Goal: Check status

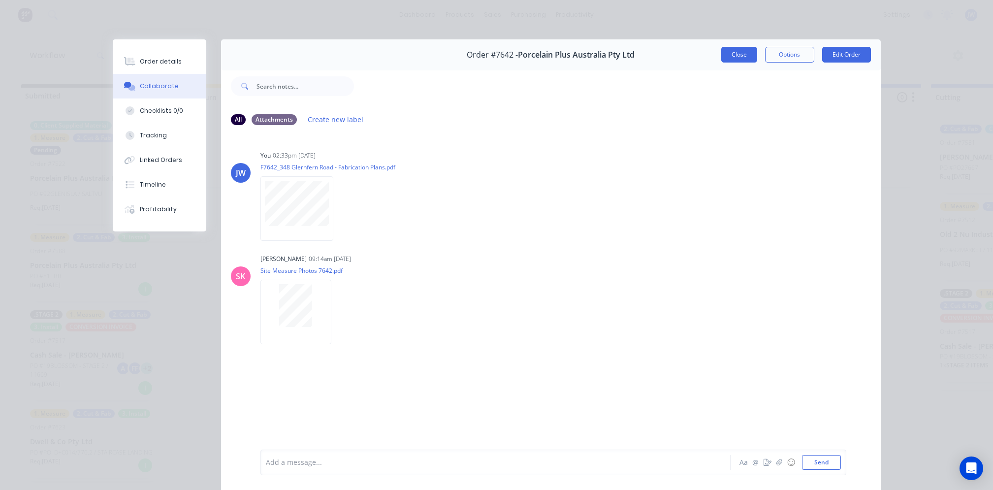
scroll to position [0, 641]
click at [736, 56] on button "Close" at bounding box center [740, 55] width 36 height 16
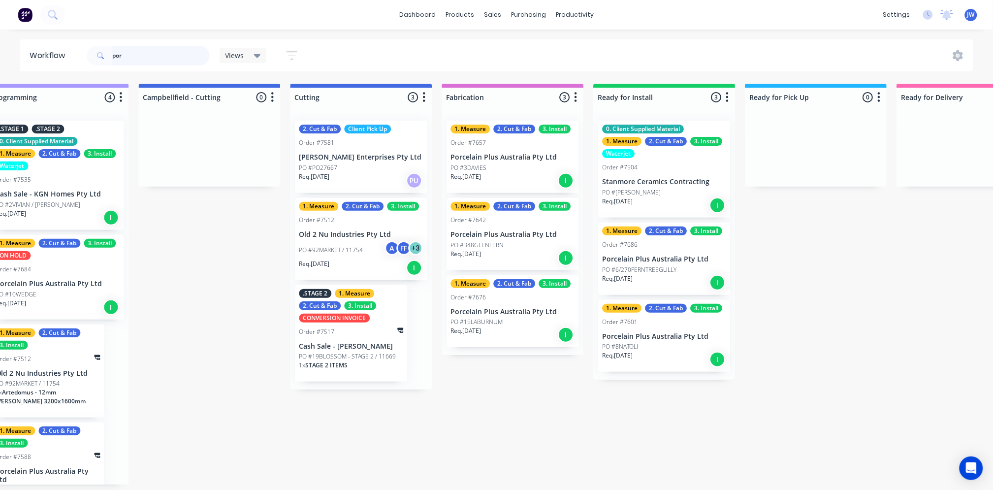
click at [173, 59] on input "por" at bounding box center [161, 56] width 98 height 20
type input "p"
click at [664, 28] on div "dashboard products sales purchasing productivity dashboard products Product Cat…" at bounding box center [496, 15] width 993 height 30
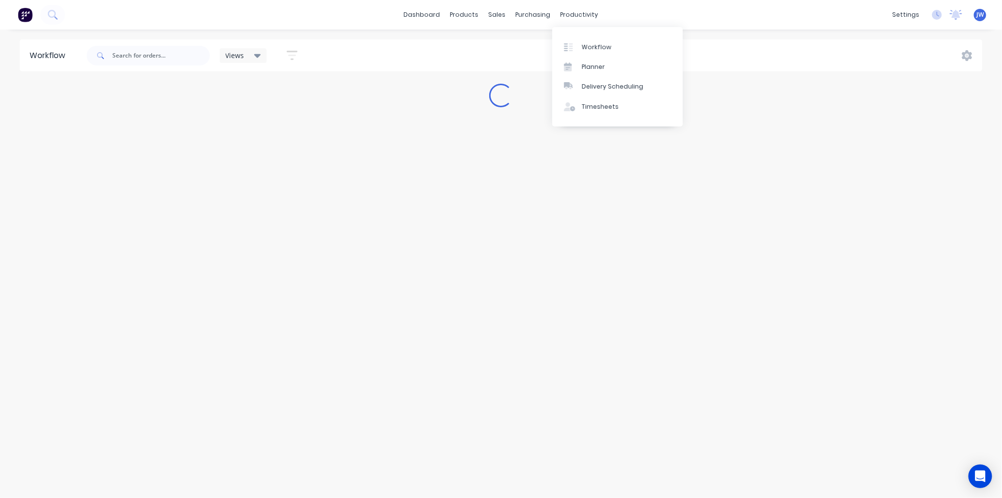
click at [675, 8] on div "dashboard products sales purchasing productivity dashboard products Product Cat…" at bounding box center [501, 15] width 1002 height 30
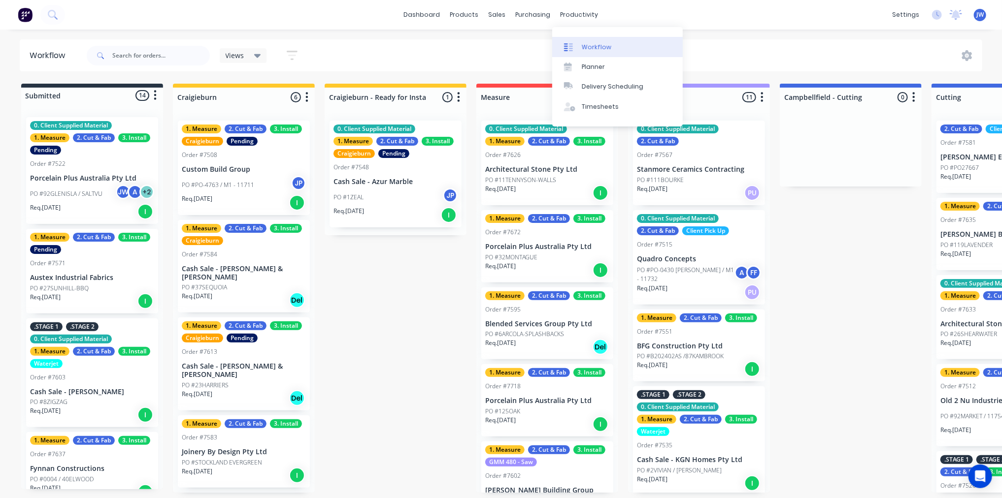
click at [589, 43] on div "Workflow" at bounding box center [597, 47] width 30 height 9
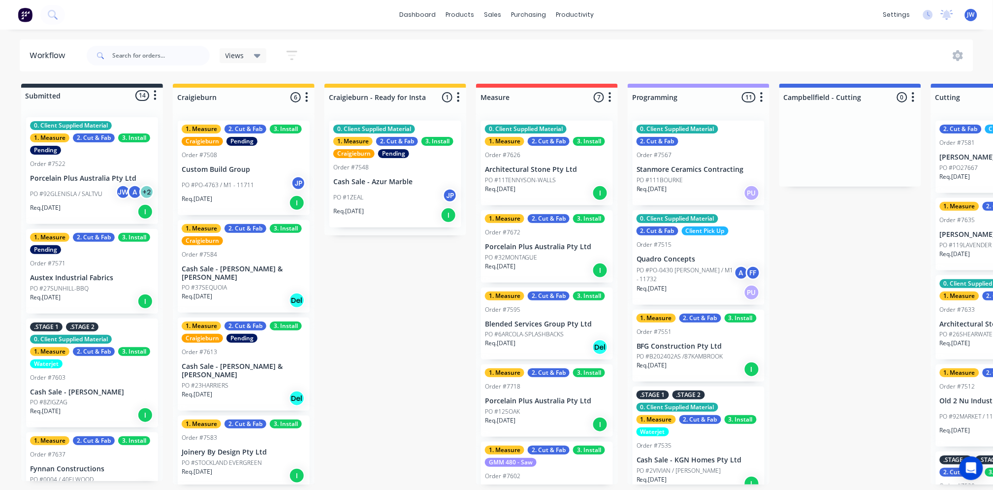
click at [672, 34] on div "dashboard products sales purchasing productivity dashboard products Product Cat…" at bounding box center [496, 215] width 993 height 431
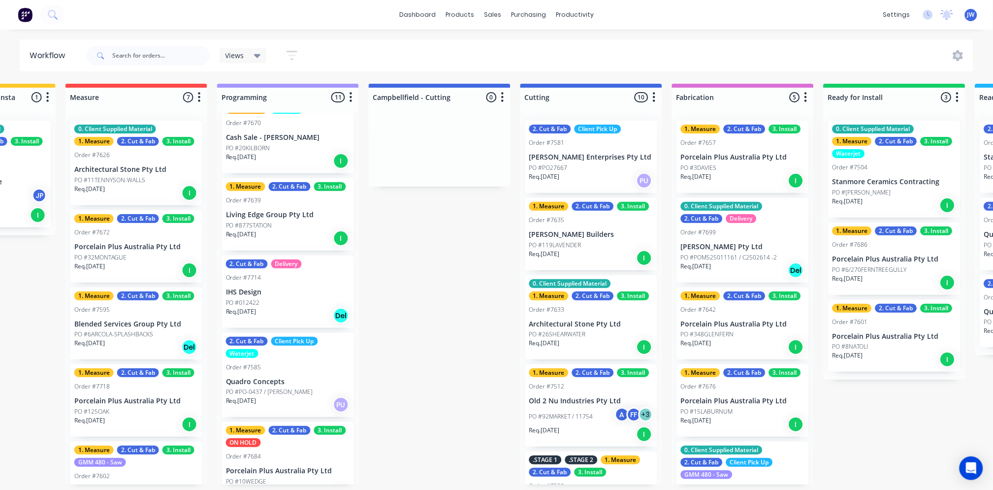
scroll to position [437, 0]
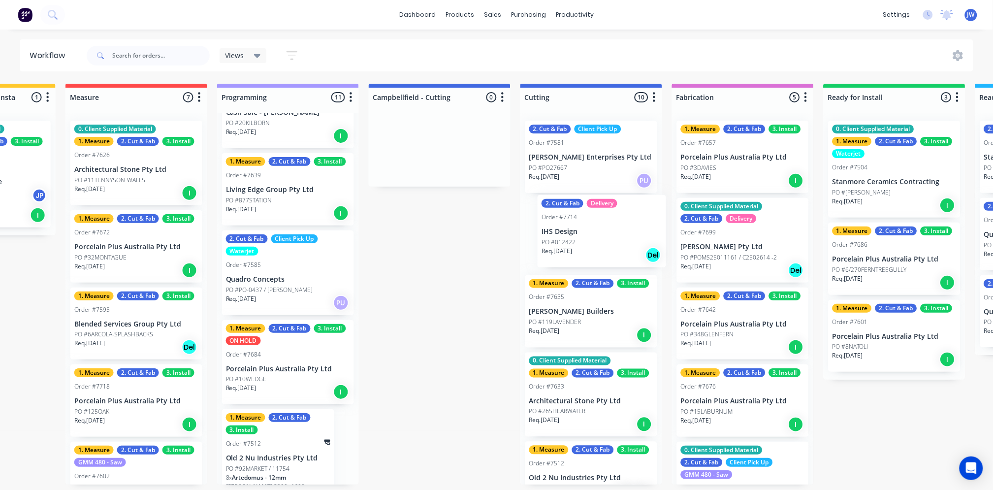
drag, startPoint x: 250, startPoint y: 277, endPoint x: 569, endPoint y: 242, distance: 321.6
click at [569, 242] on div "Submitted 14 Status colour #273444 hex #273444 Save Cancel Summaries Total orde…" at bounding box center [617, 284] width 2071 height 401
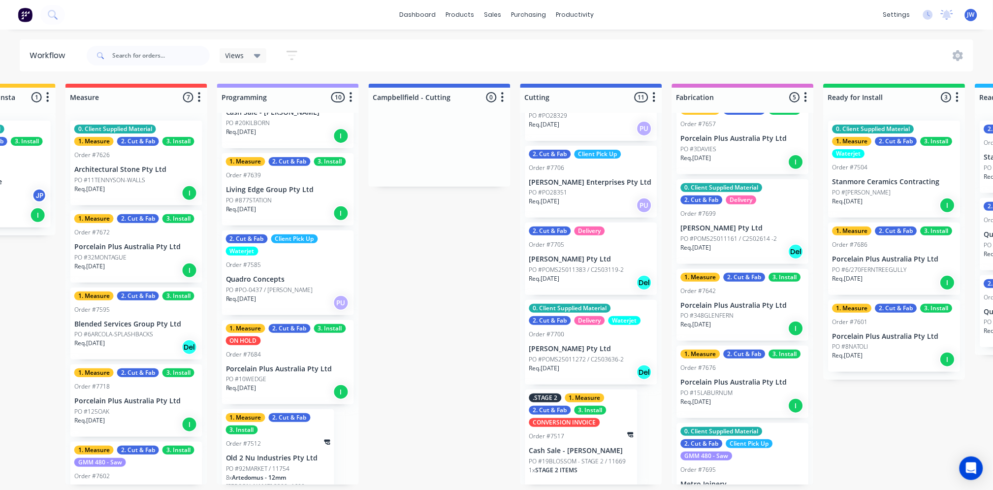
scroll to position [0, 0]
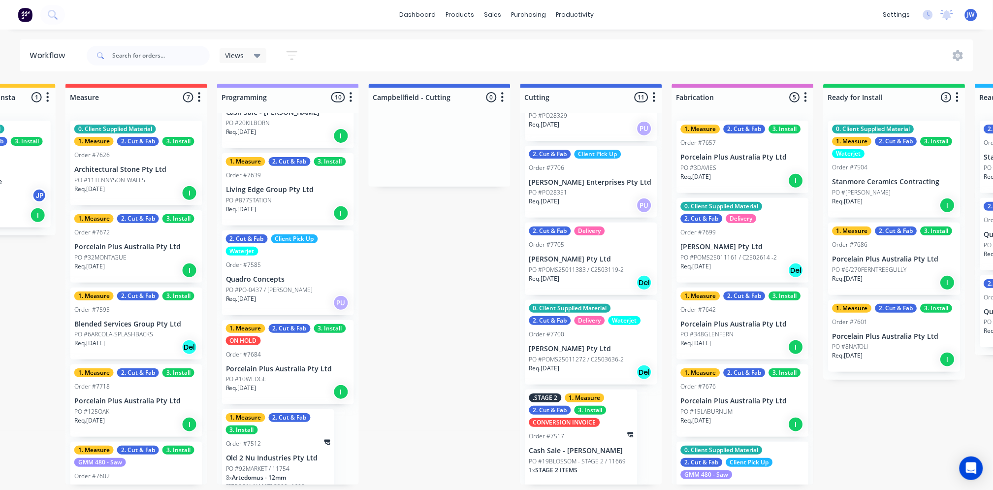
click at [725, 254] on p "PO #POMS25011161 / C2502614 -2" at bounding box center [729, 257] width 97 height 9
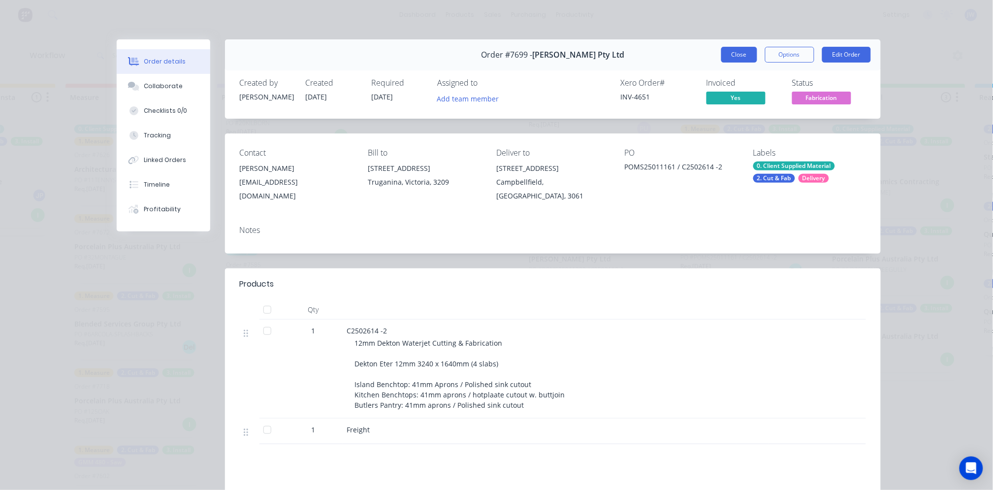
click at [738, 53] on button "Close" at bounding box center [740, 55] width 36 height 16
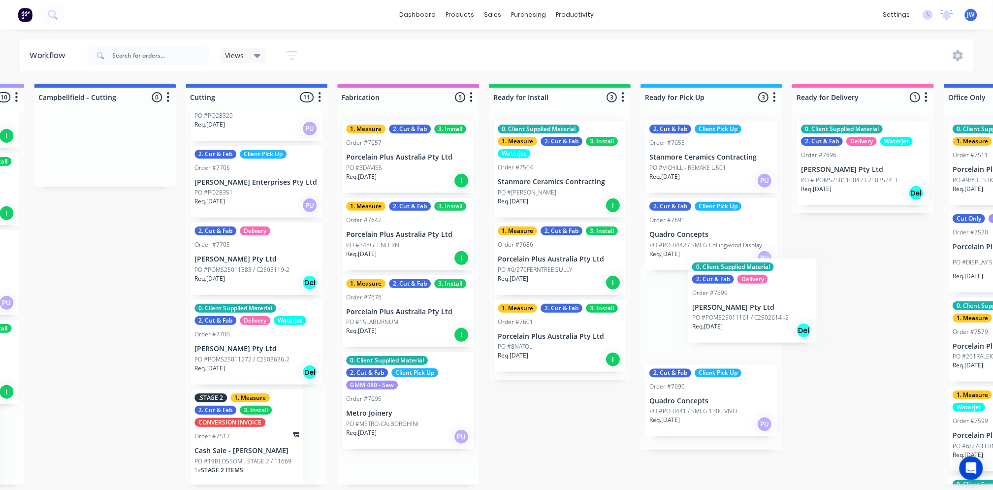
scroll to position [0, 749]
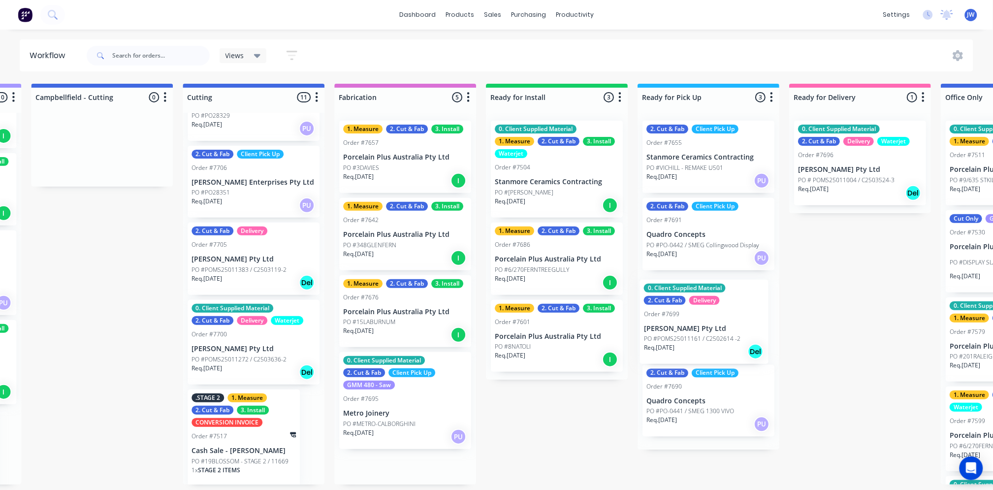
drag, startPoint x: 717, startPoint y: 252, endPoint x: 683, endPoint y: 332, distance: 87.4
click at [683, 332] on div "Submitted 14 Status colour #273444 hex #273444 Save Cancel Summaries Total orde…" at bounding box center [279, 284] width 2071 height 401
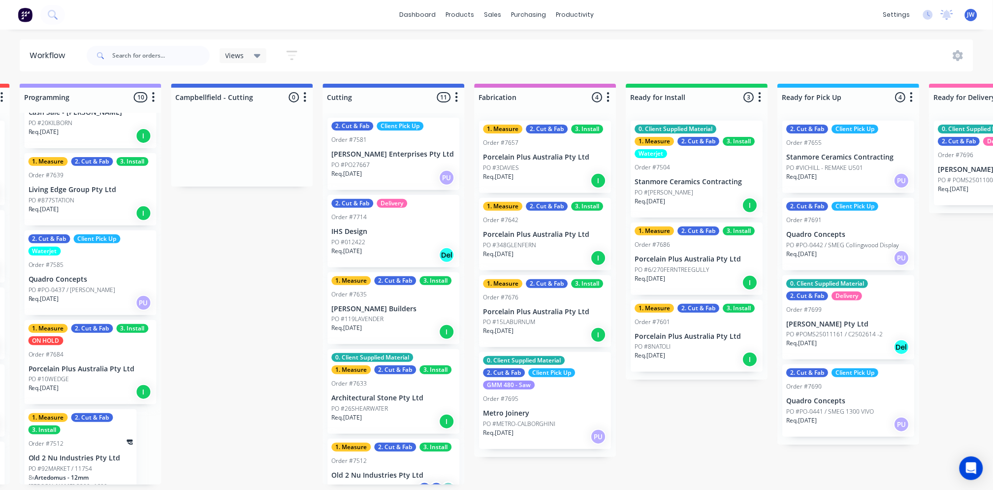
scroll to position [0, 0]
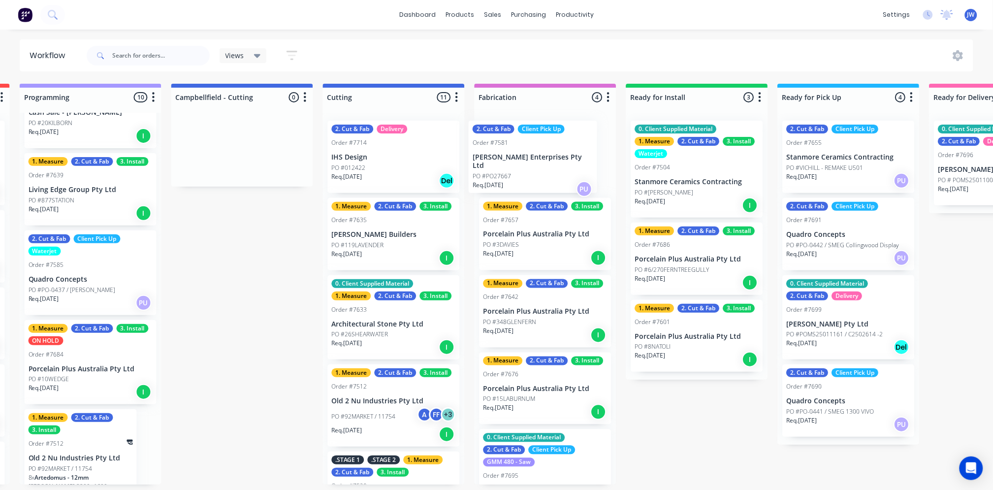
drag, startPoint x: 373, startPoint y: 166, endPoint x: 524, endPoint y: 166, distance: 150.7
click at [524, 166] on div "Submitted 14 Status colour #273444 hex #273444 Save Cancel Summaries Total orde…" at bounding box center [419, 284] width 2071 height 401
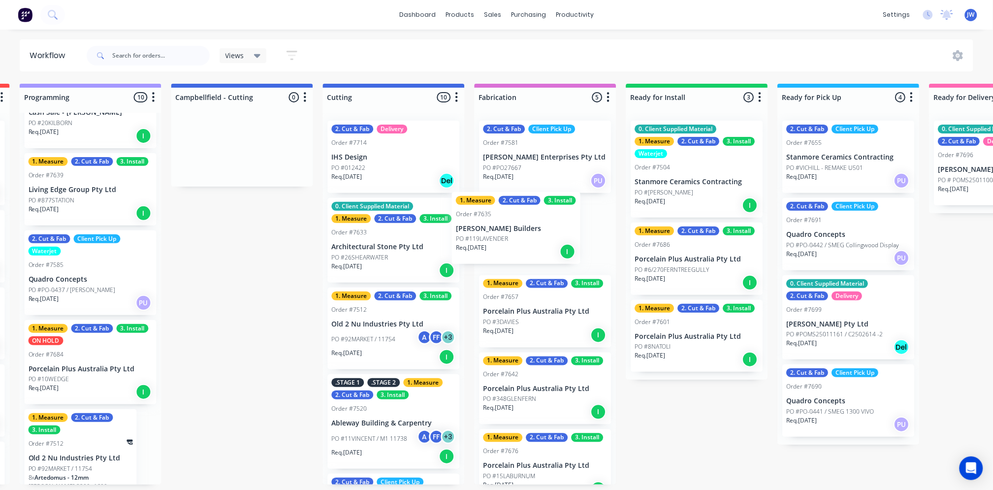
drag, startPoint x: 370, startPoint y: 246, endPoint x: 499, endPoint y: 239, distance: 129.2
click at [499, 239] on div "Submitted 14 Status colour #273444 hex #273444 Save Cancel Summaries Total orde…" at bounding box center [419, 284] width 2071 height 401
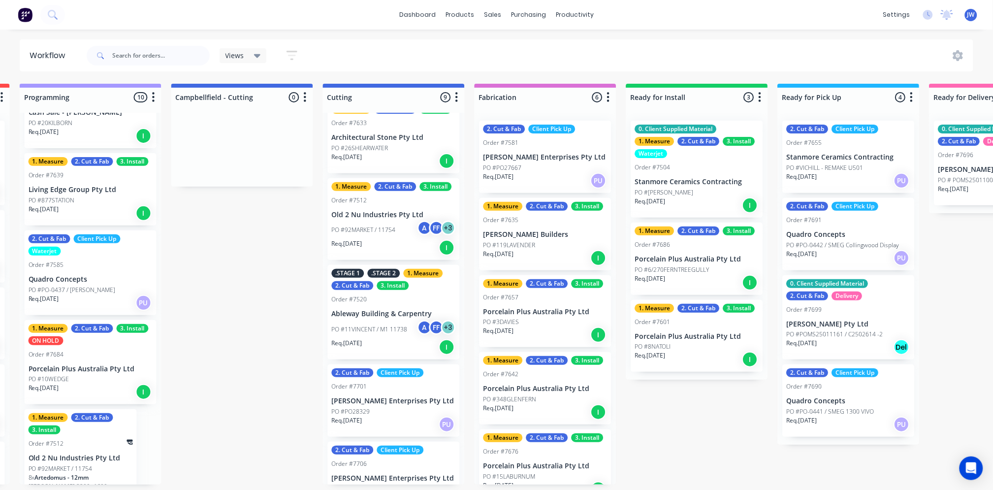
scroll to position [164, 0]
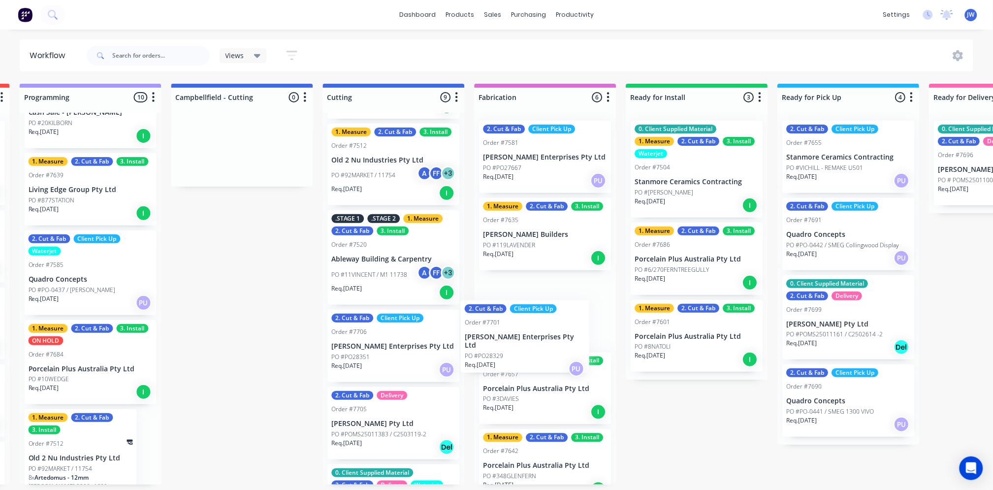
drag, startPoint x: 367, startPoint y: 345, endPoint x: 511, endPoint y: 336, distance: 144.1
click at [511, 336] on div "Submitted 14 Status colour #273444 hex #273444 Save Cancel Summaries Total orde…" at bounding box center [419, 284] width 2071 height 401
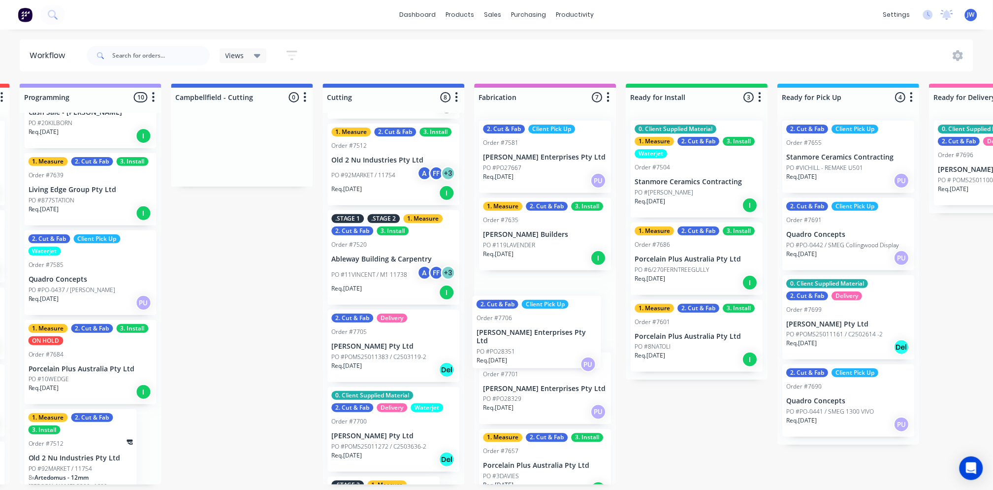
drag, startPoint x: 384, startPoint y: 337, endPoint x: 539, endPoint y: 324, distance: 155.7
click at [539, 324] on div "Submitted 14 Status colour #273444 hex #273444 Save Cancel Summaries Total orde…" at bounding box center [419, 284] width 2071 height 401
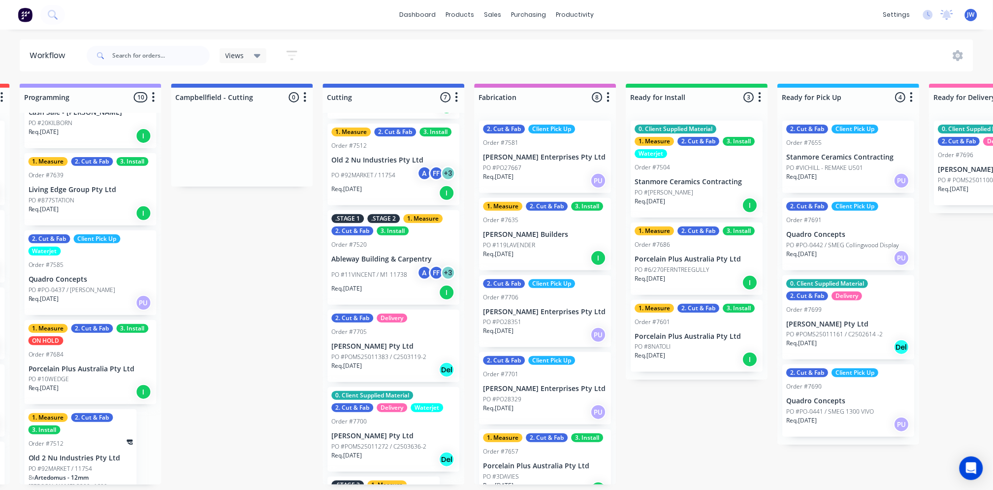
scroll to position [219, 0]
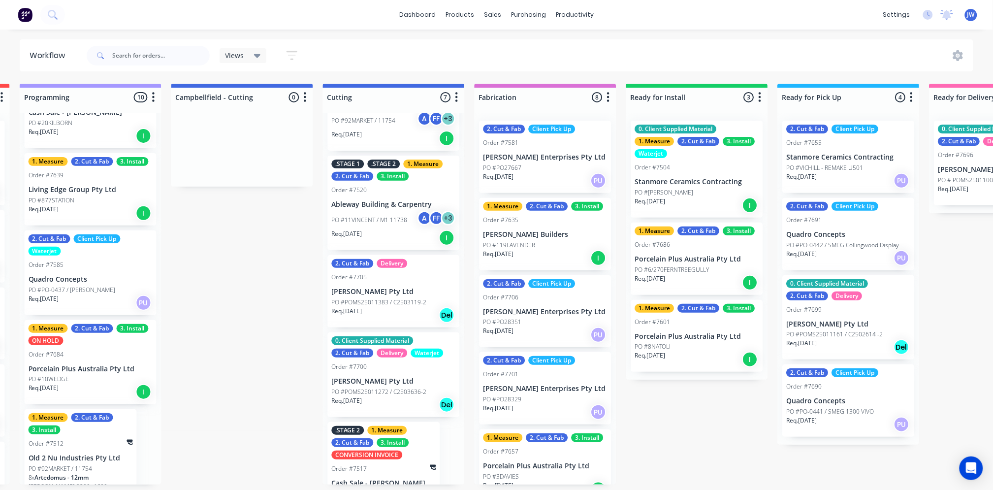
click at [374, 309] on div "Req. [DATE] Del" at bounding box center [394, 315] width 124 height 17
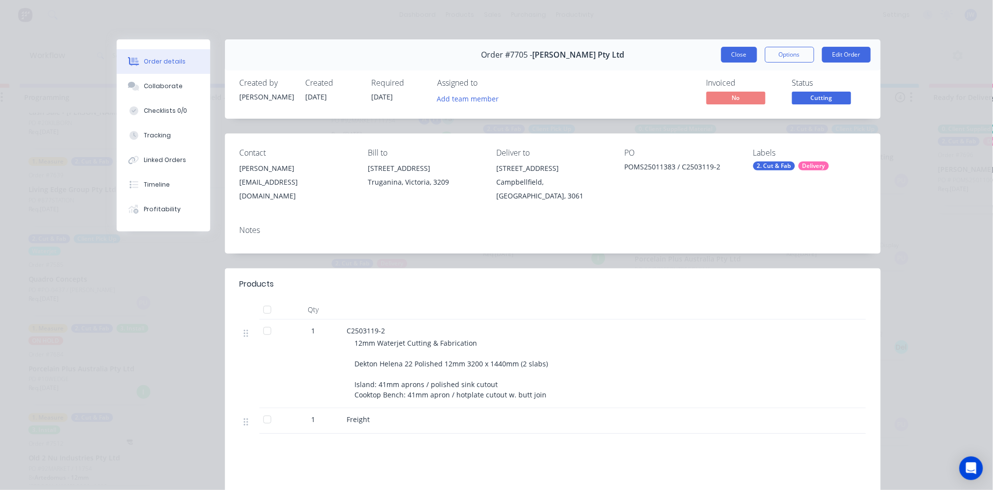
click at [746, 58] on button "Close" at bounding box center [740, 55] width 36 height 16
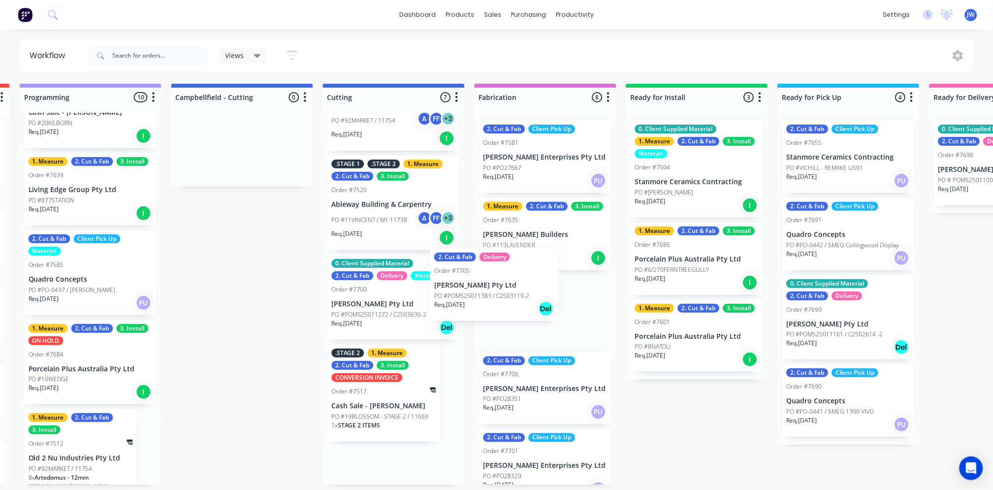
drag, startPoint x: 387, startPoint y: 299, endPoint x: 496, endPoint y: 293, distance: 109.6
click at [496, 293] on div "Submitted 14 Status colour #273444 hex #273444 Save Cancel Summaries Total orde…" at bounding box center [419, 284] width 2071 height 401
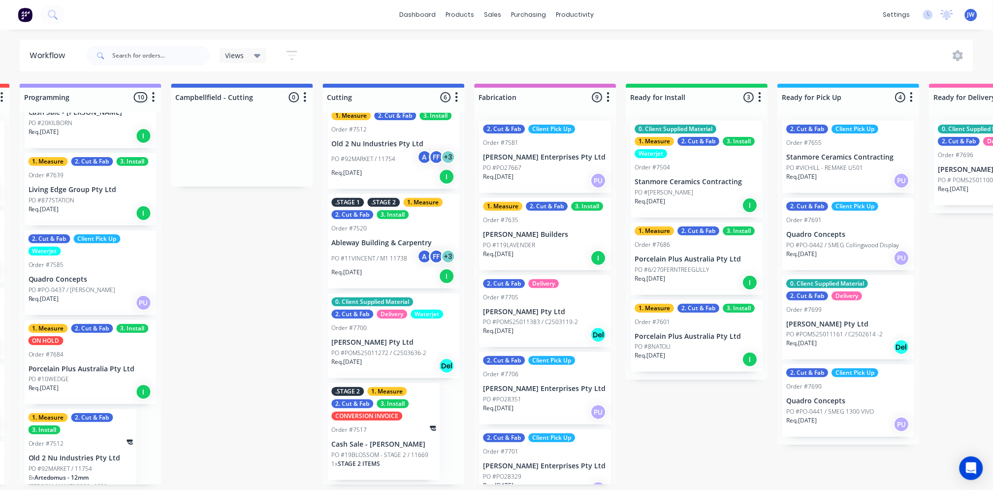
scroll to position [174, 0]
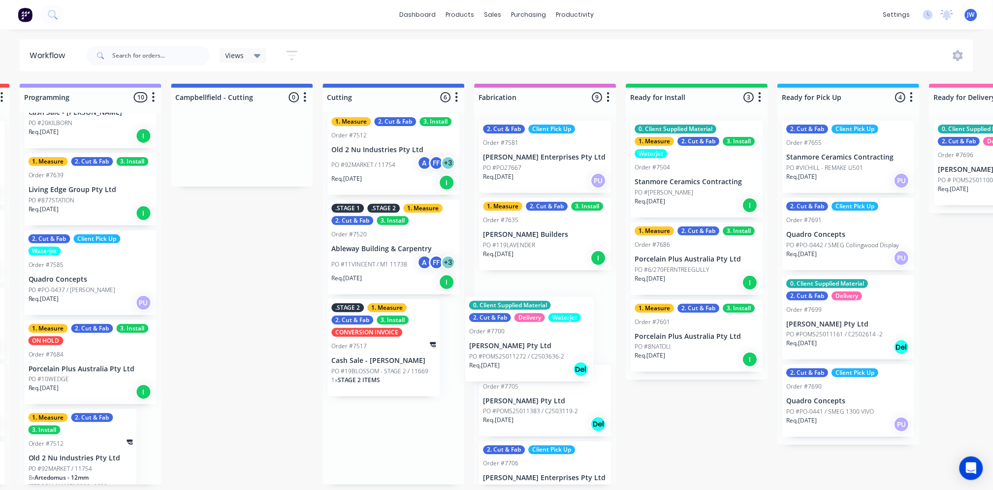
drag, startPoint x: 364, startPoint y: 341, endPoint x: 508, endPoint y: 340, distance: 143.8
click at [508, 340] on div "Submitted 14 Status colour #273444 hex #273444 Save Cancel Summaries Total orde…" at bounding box center [419, 284] width 2071 height 401
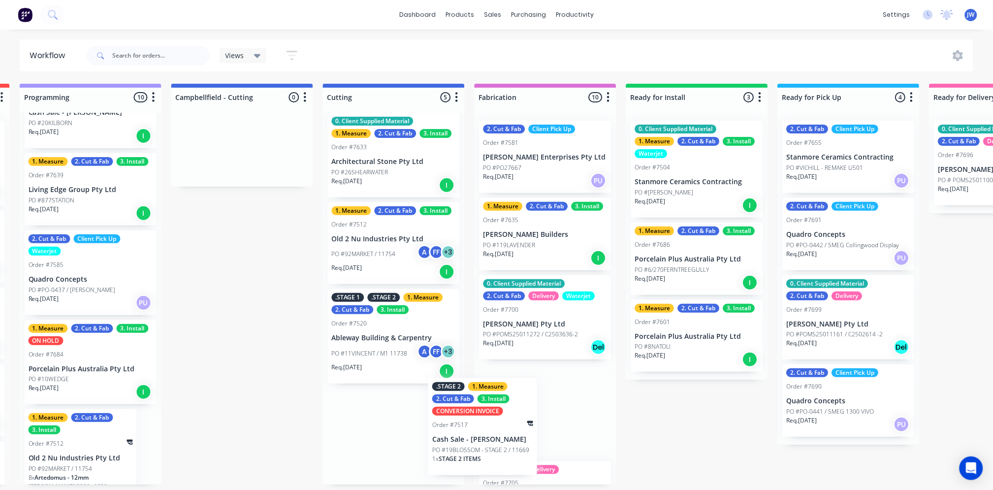
scroll to position [2, 608]
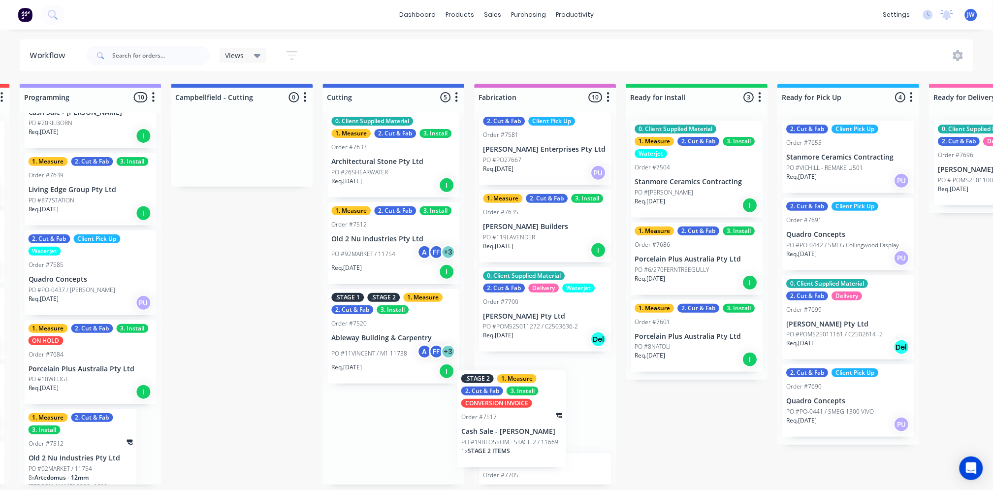
drag, startPoint x: 372, startPoint y: 436, endPoint x: 511, endPoint y: 419, distance: 139.5
click at [511, 419] on div "Submitted 14 Status colour #273444 hex #273444 Save Cancel Summaries Total orde…" at bounding box center [419, 284] width 2071 height 401
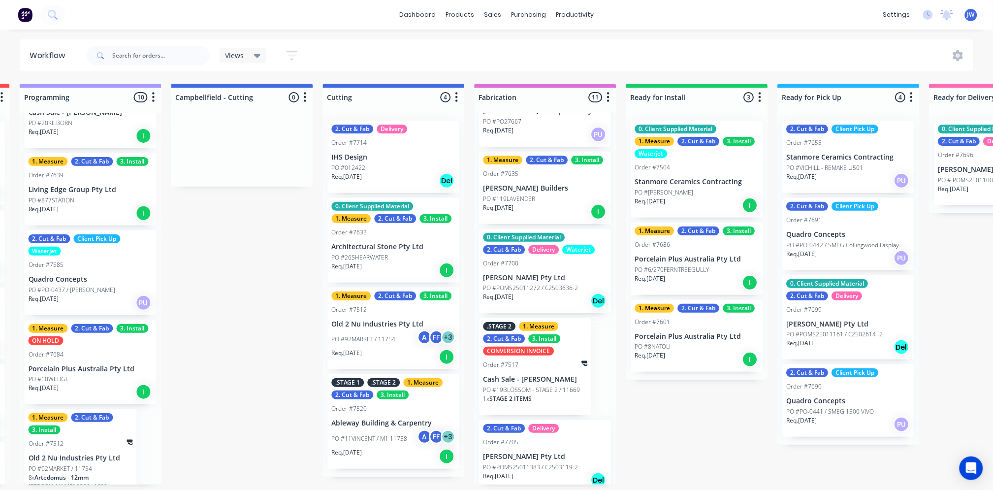
scroll to position [0, 0]
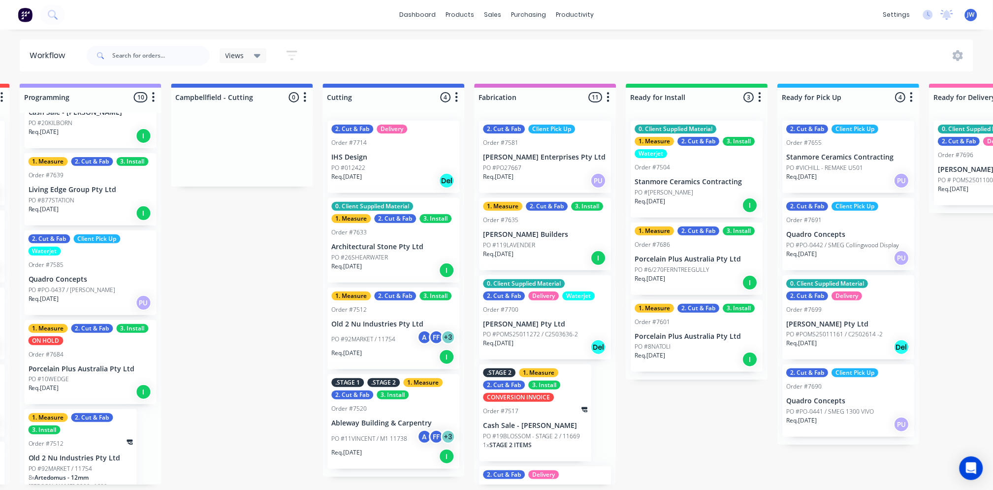
click at [234, 291] on div "Submitted 14 Status colour #273444 hex #273444 Save Cancel Summaries Total orde…" at bounding box center [419, 284] width 2071 height 401
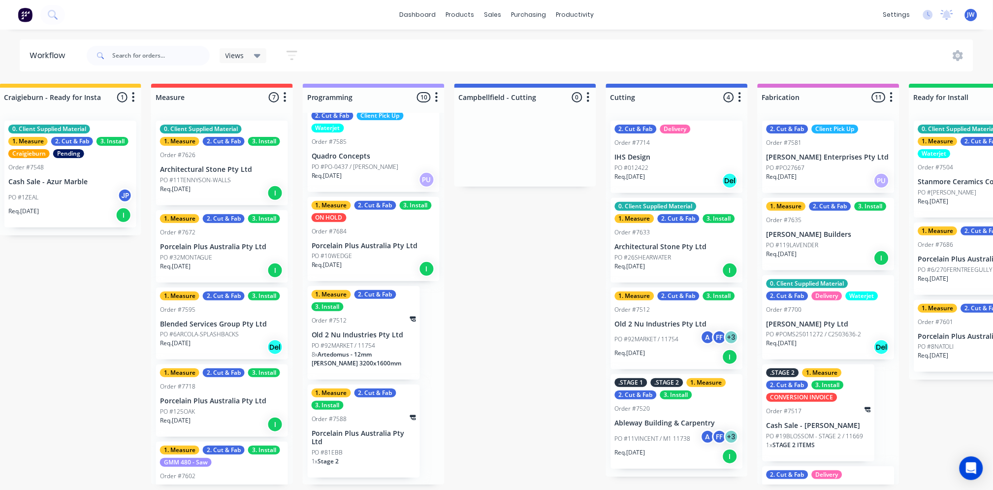
scroll to position [2, 328]
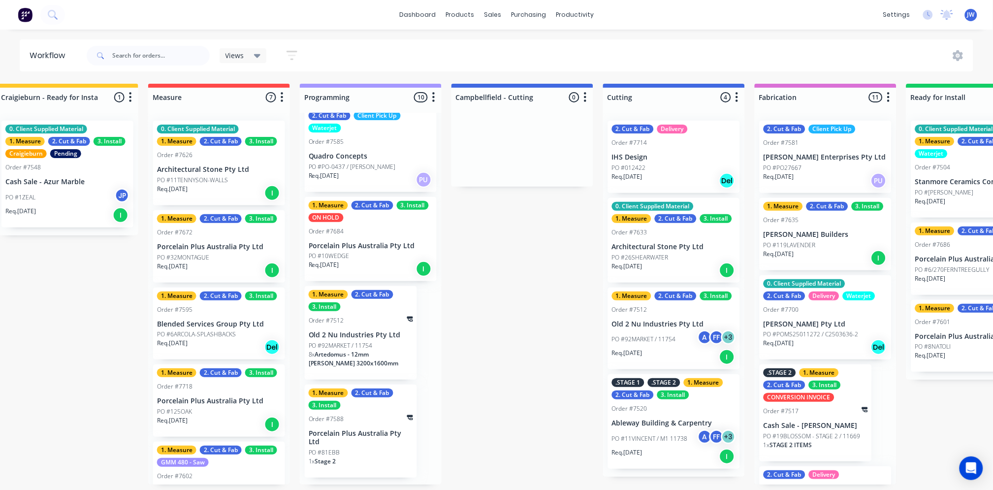
click at [526, 372] on div "Submitted 14 Status colour #273444 hex #273444 Save Cancel Summaries Total orde…" at bounding box center [700, 284] width 2071 height 401
click at [493, 224] on div "Submitted 14 Status colour #273444 hex #273444 Save Cancel Summaries Total orde…" at bounding box center [700, 284] width 2071 height 401
click at [553, 280] on div "Submitted 14 Status colour #273444 hex #273444 Save Cancel Summaries Total orde…" at bounding box center [700, 284] width 2071 height 401
